Goal: Task Accomplishment & Management: Manage account settings

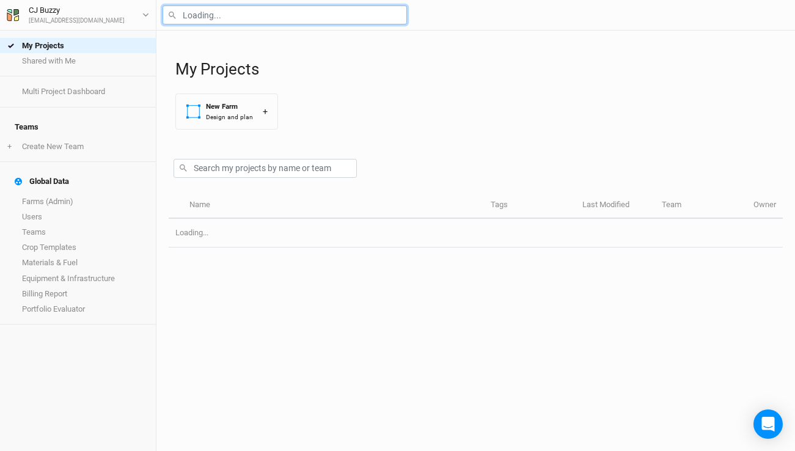
click at [236, 13] on input "text" at bounding box center [284, 14] width 244 height 19
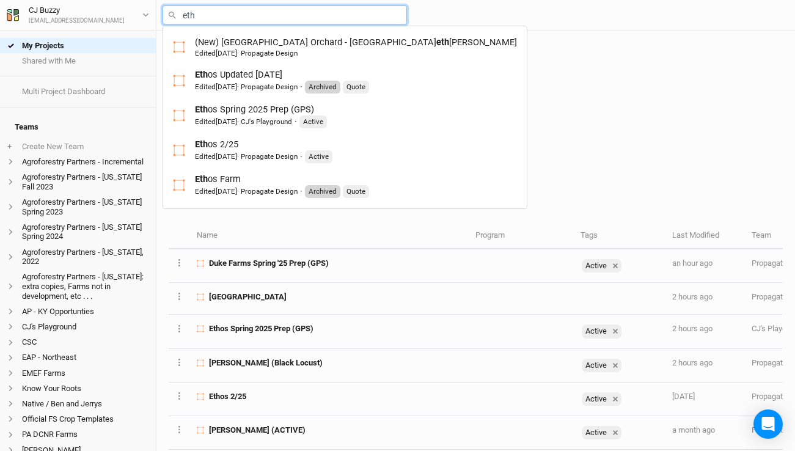
type input "etho"
type input "ethos Updated [DATE]"
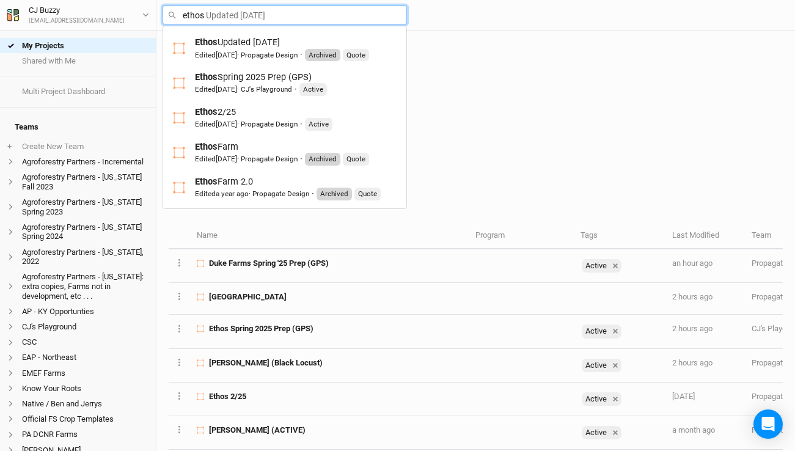
type input "ethose"
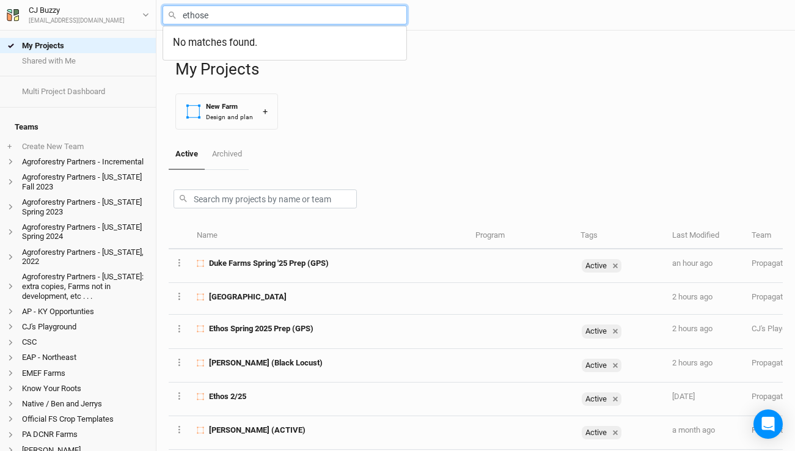
type input "ethos"
type input "ethos Updated [DATE]"
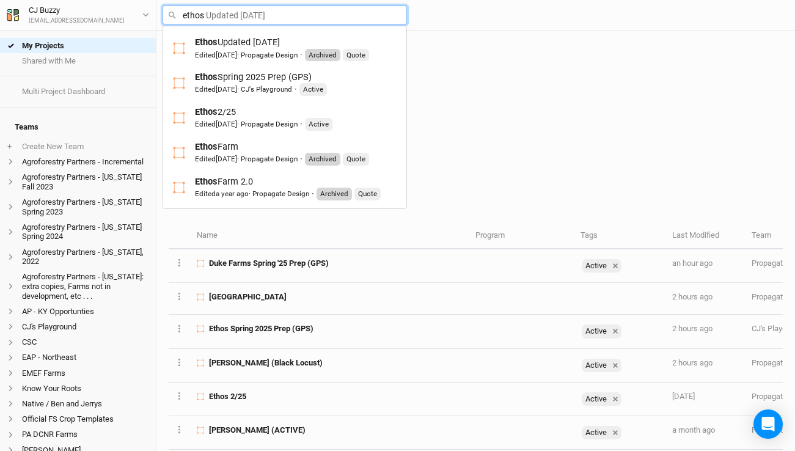
click at [203, 117] on mark "Ethos" at bounding box center [206, 111] width 23 height 11
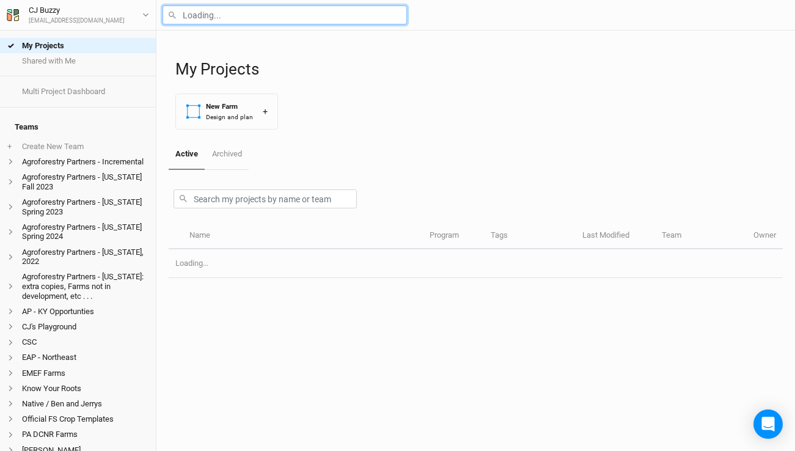
click at [224, 10] on input "text" at bounding box center [284, 14] width 244 height 19
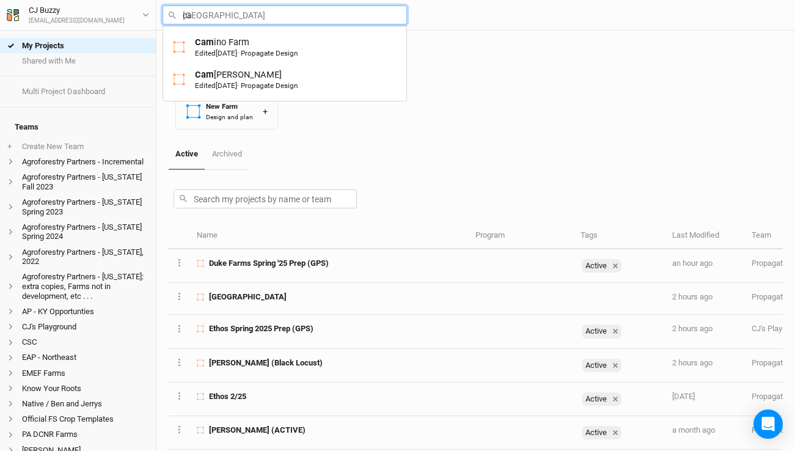
type input "cam"
type input "[GEOGRAPHIC_DATA]"
type input "camino"
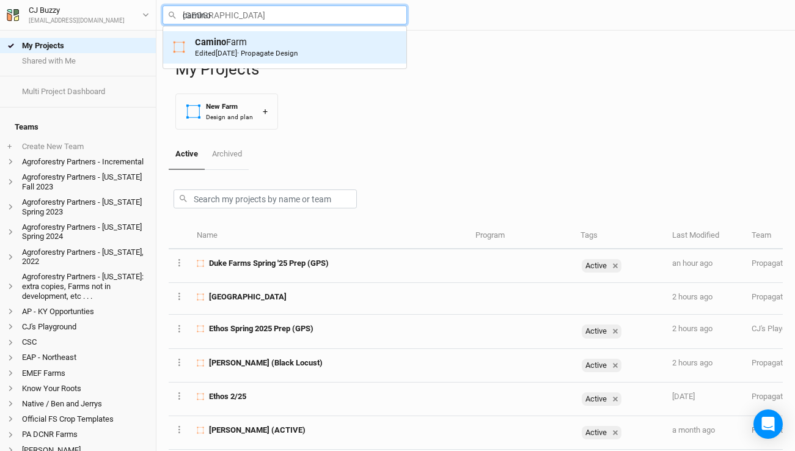
click at [247, 38] on div "Camino Farm Edited [DATE] · Propagate Design" at bounding box center [246, 47] width 103 height 23
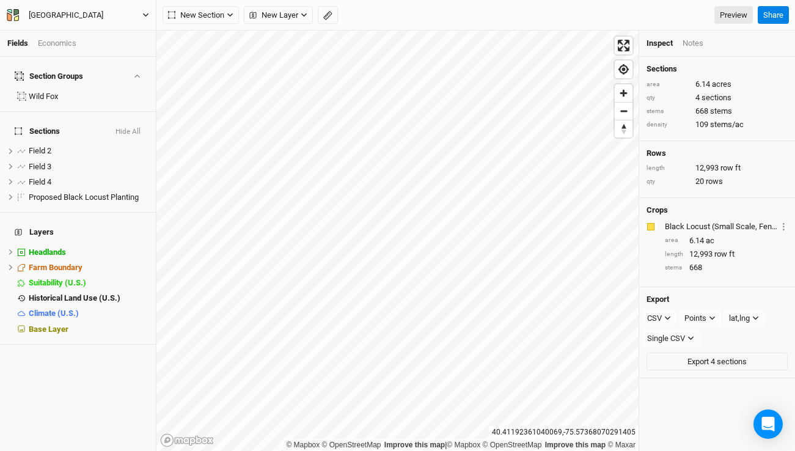
click at [75, 15] on div "[GEOGRAPHIC_DATA]" at bounding box center [66, 15] width 75 height 12
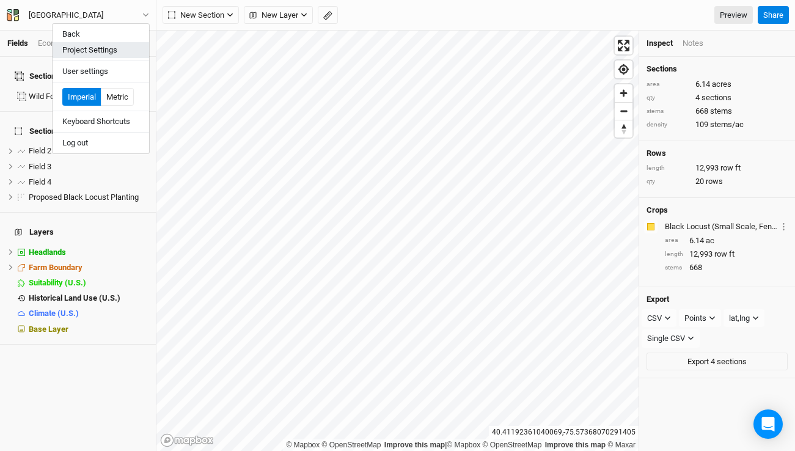
click at [129, 52] on button "Project Settings" at bounding box center [101, 50] width 96 height 16
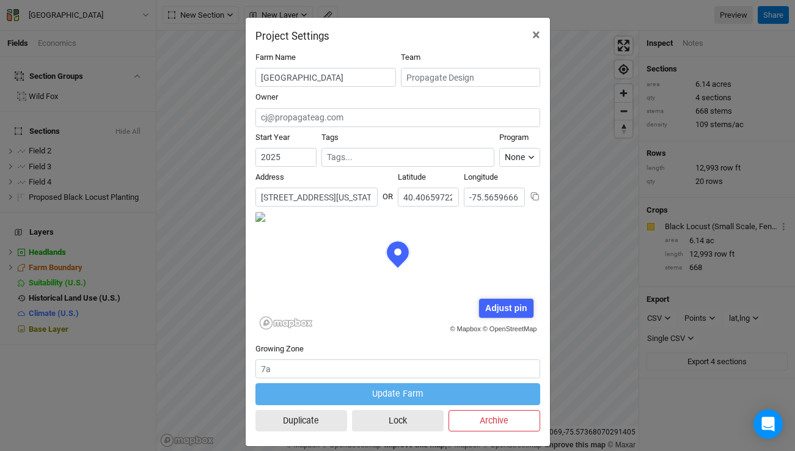
scroll to position [61, 142]
click at [311, 198] on input "[STREET_ADDRESS][US_STATE]" at bounding box center [316, 196] width 122 height 19
click at [310, 198] on input "[STREET_ADDRESS][US_STATE]" at bounding box center [316, 196] width 122 height 19
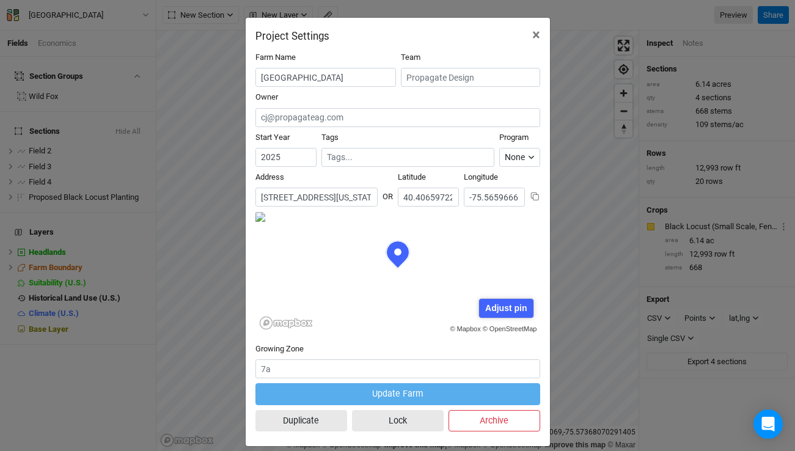
click at [205, 145] on div "Project Settings × Farm Name Camino Farm Team Owner Start Year [DATE] Tags Prog…" at bounding box center [397, 225] width 795 height 451
